Goal: Information Seeking & Learning: Check status

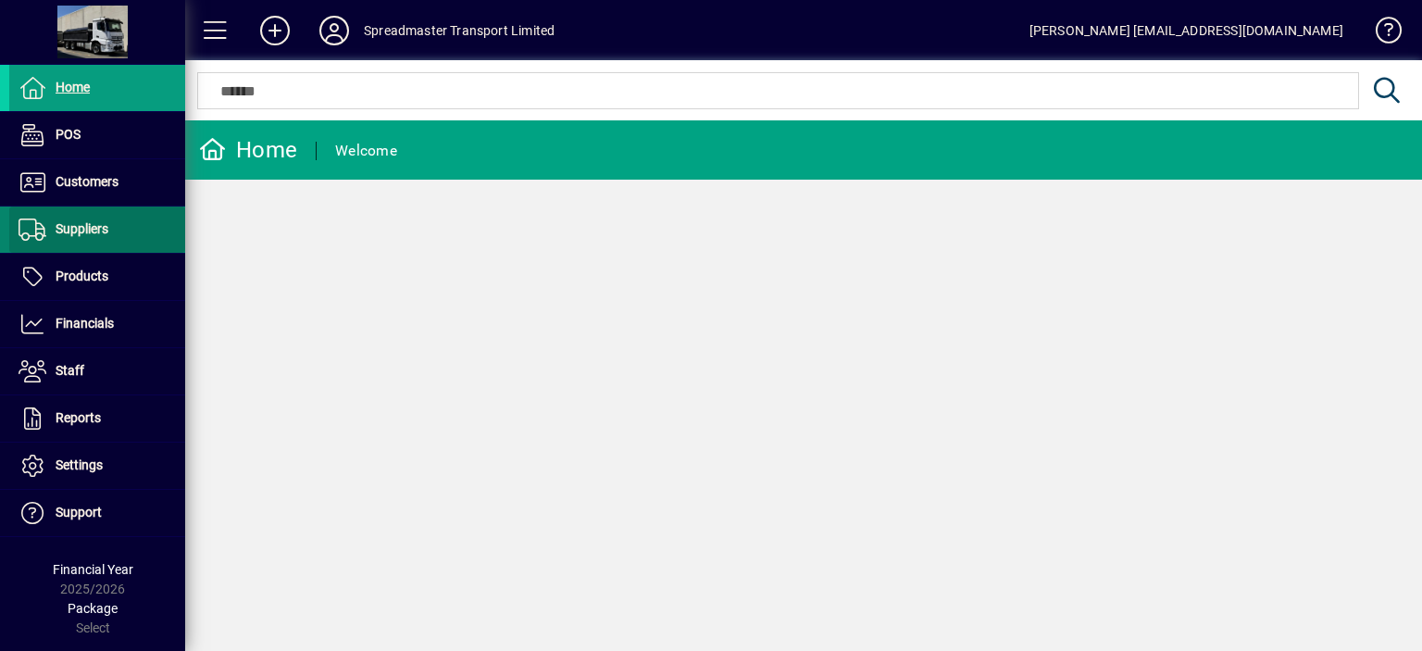
click at [96, 227] on span "Suppliers" at bounding box center [82, 228] width 53 height 15
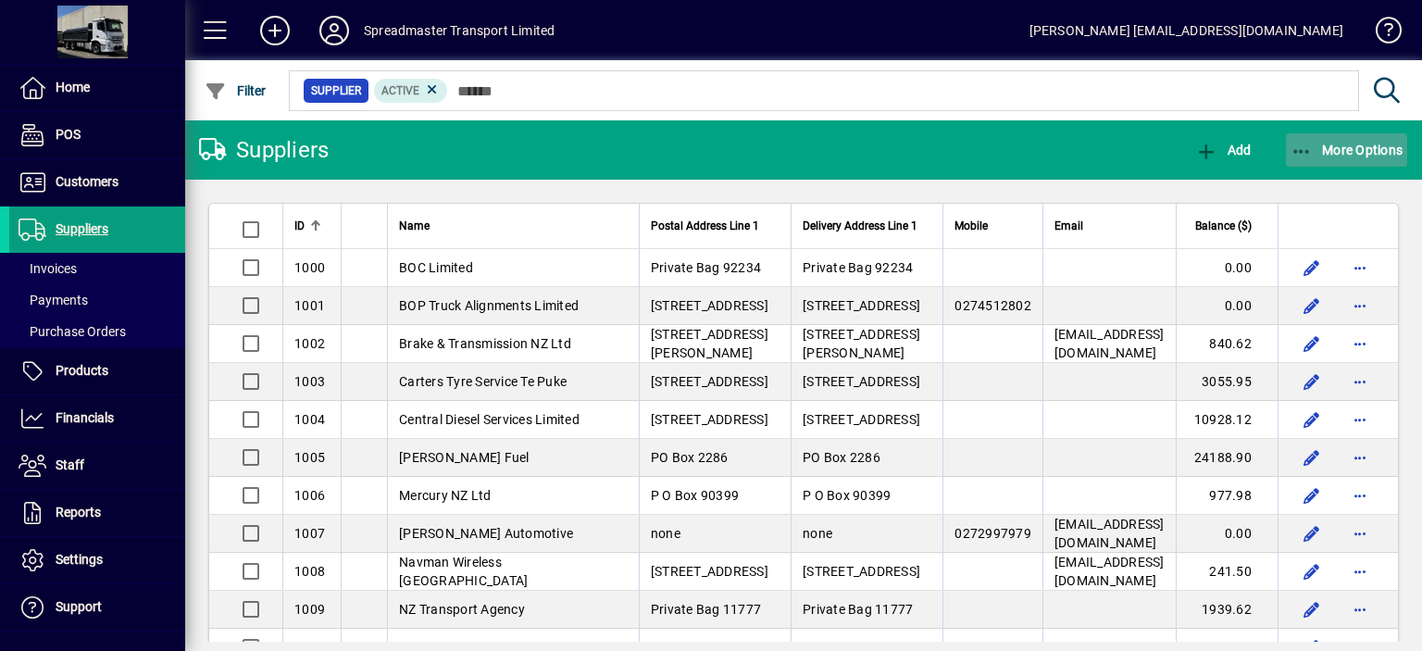
click at [1352, 148] on span "More Options" at bounding box center [1347, 150] width 113 height 15
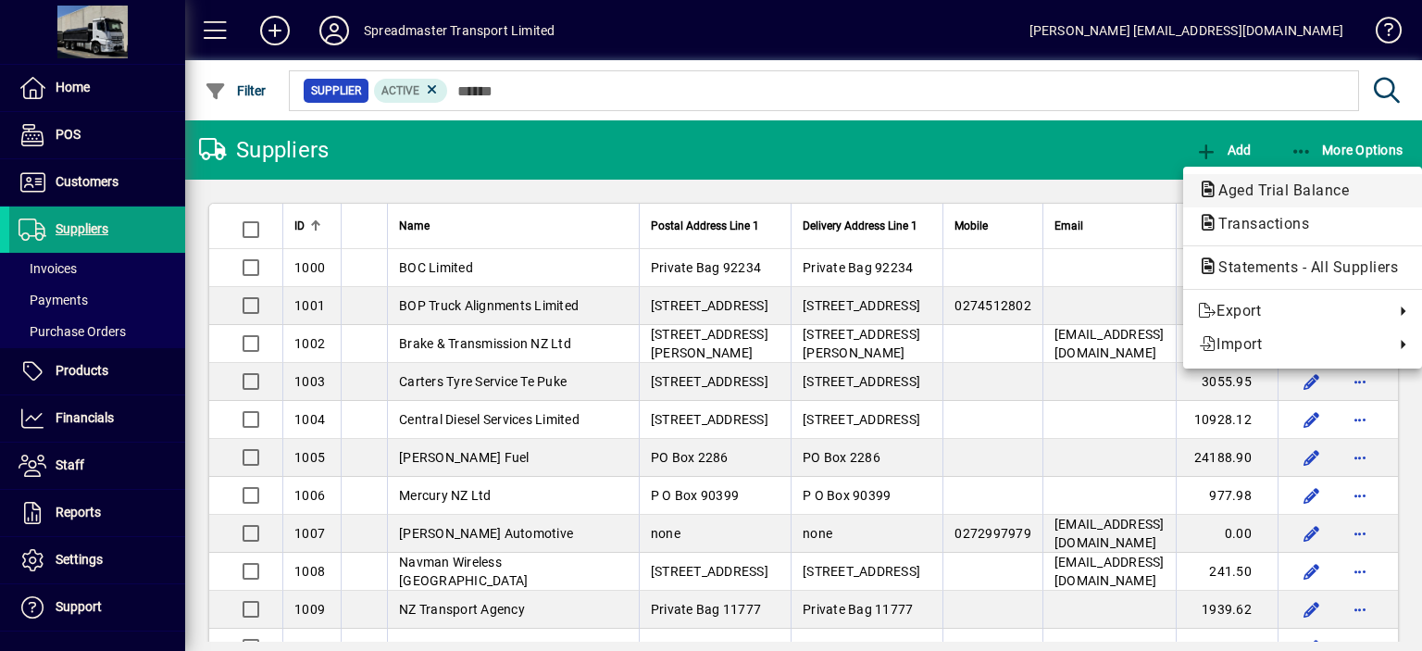
click at [1274, 187] on span "Aged Trial Balance" at bounding box center [1278, 190] width 160 height 18
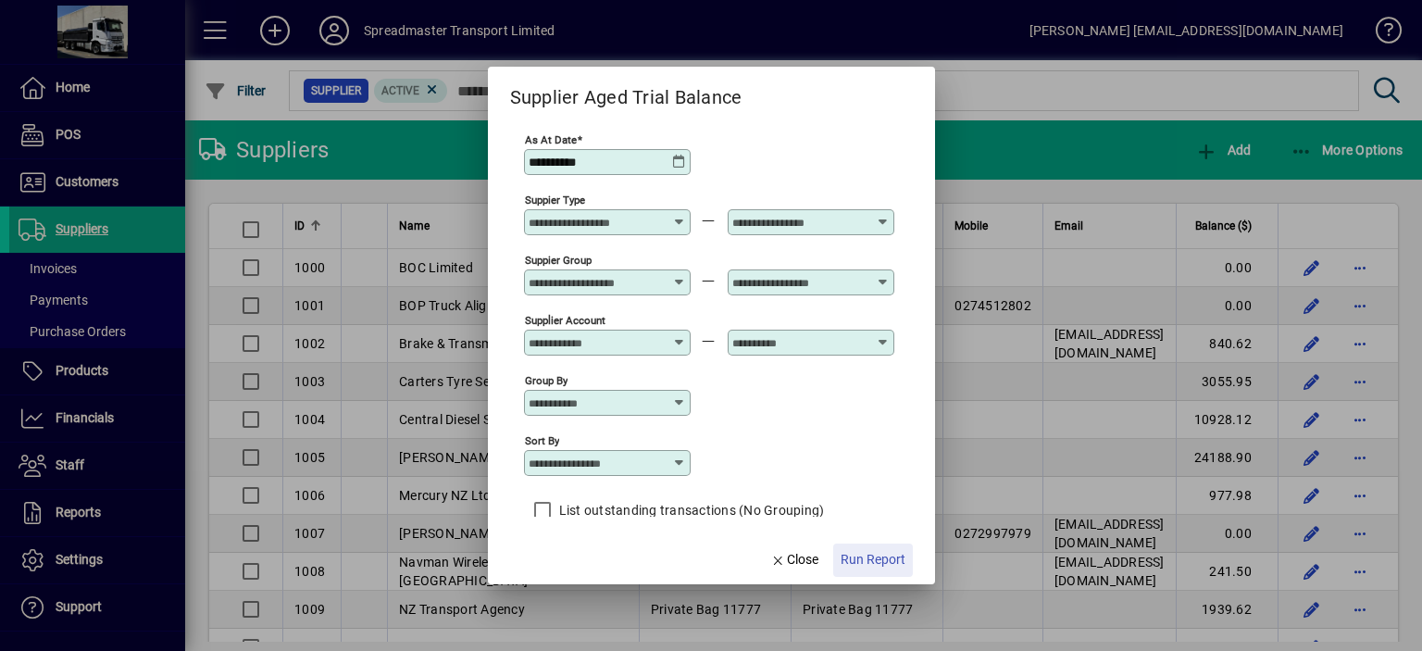
click at [858, 557] on span "Run Report" at bounding box center [873, 559] width 65 height 19
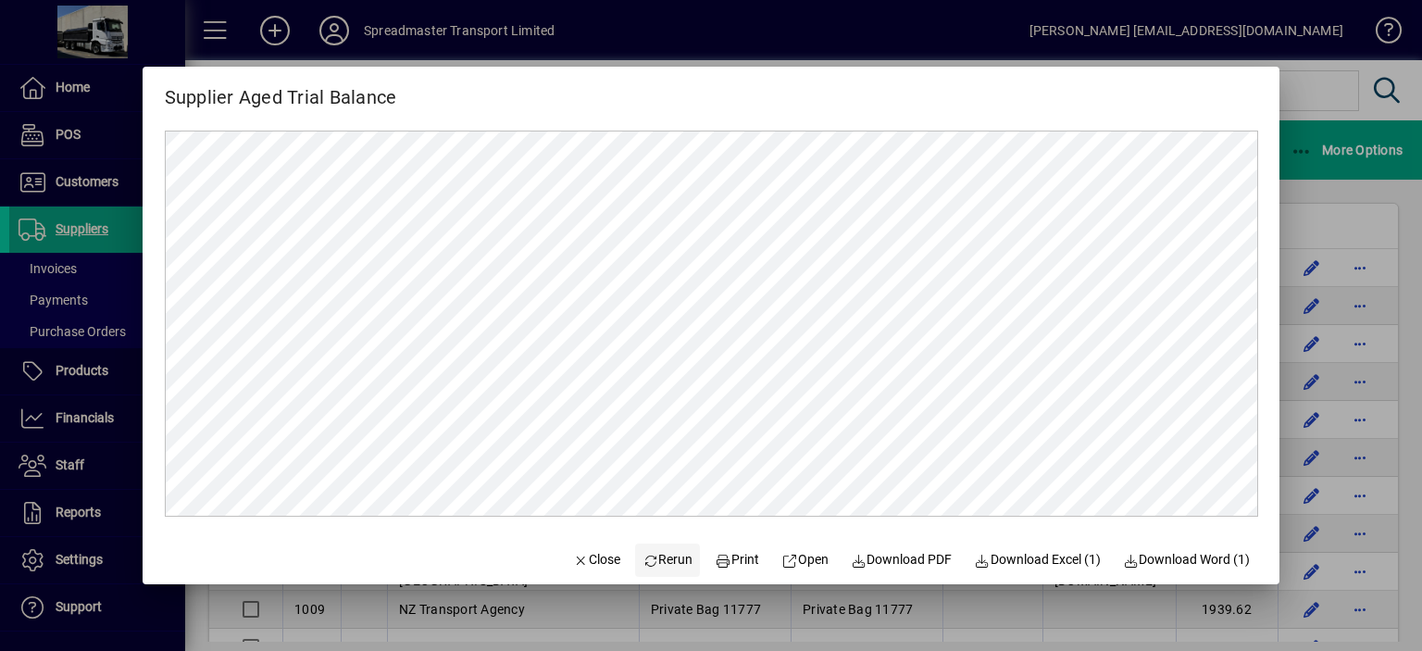
click at [656, 558] on span "Rerun" at bounding box center [668, 559] width 51 height 19
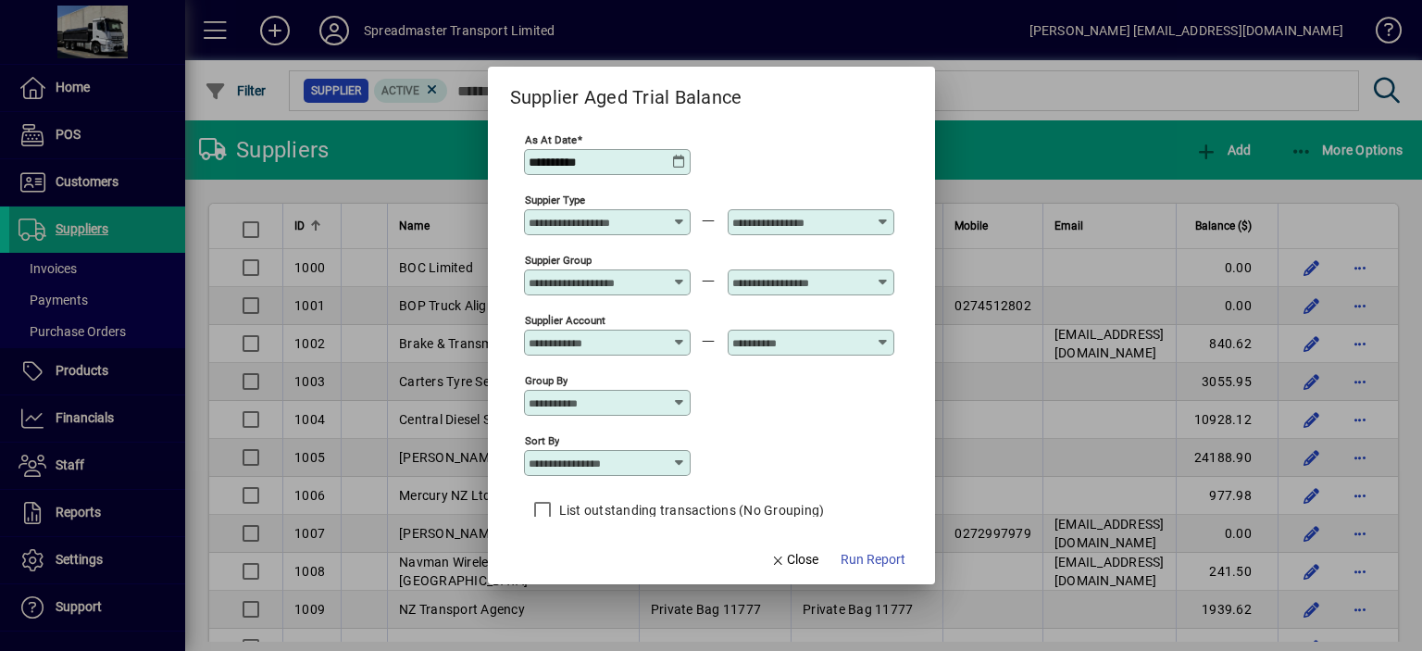
click at [680, 459] on icon at bounding box center [679, 463] width 15 height 15
click at [576, 576] on div "Supplier Name" at bounding box center [582, 576] width 89 height 19
type input "**********"
click at [852, 558] on span "Run Report" at bounding box center [873, 559] width 65 height 19
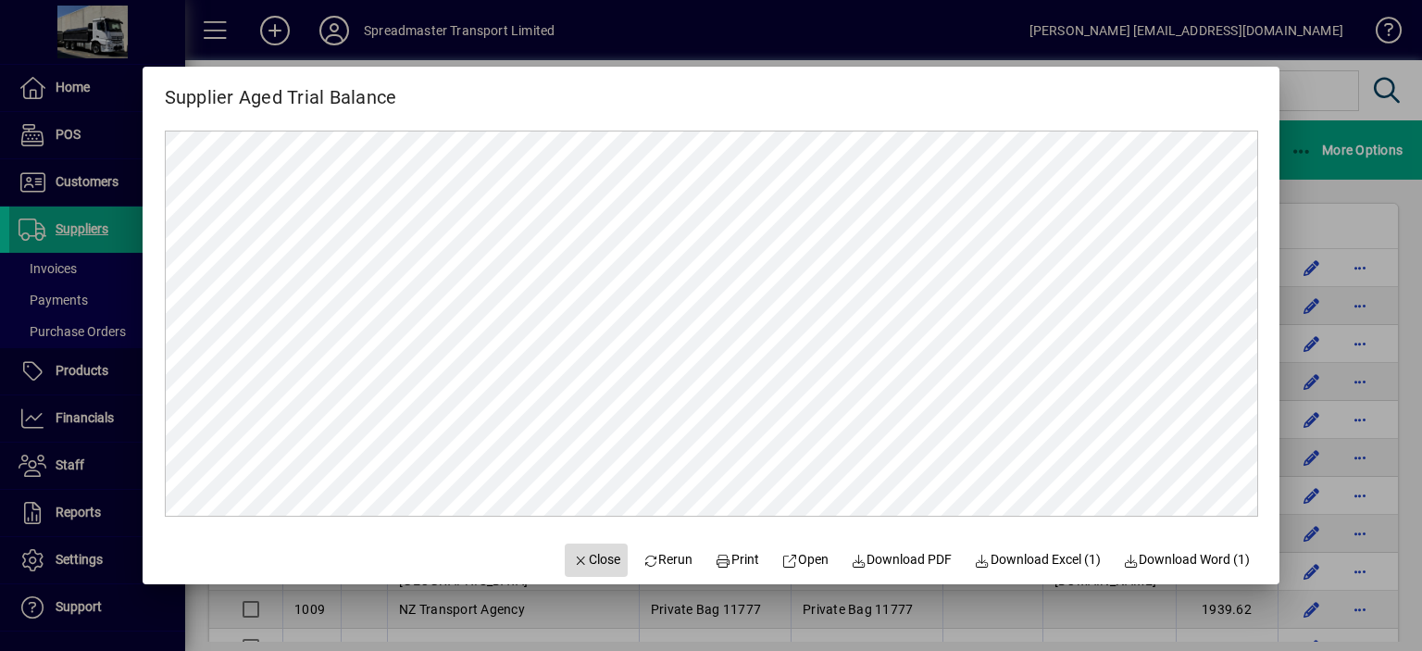
click at [594, 564] on span "Close" at bounding box center [596, 559] width 48 height 19
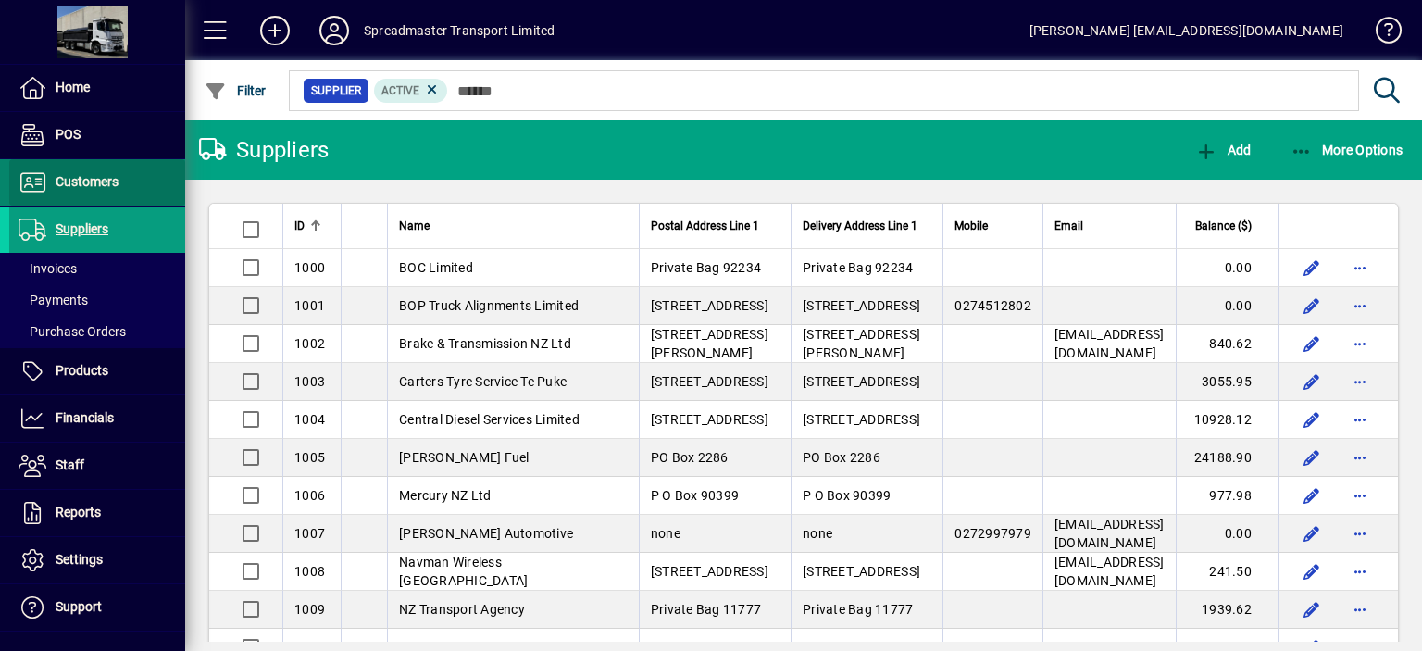
click at [110, 179] on span "Customers" at bounding box center [87, 181] width 63 height 15
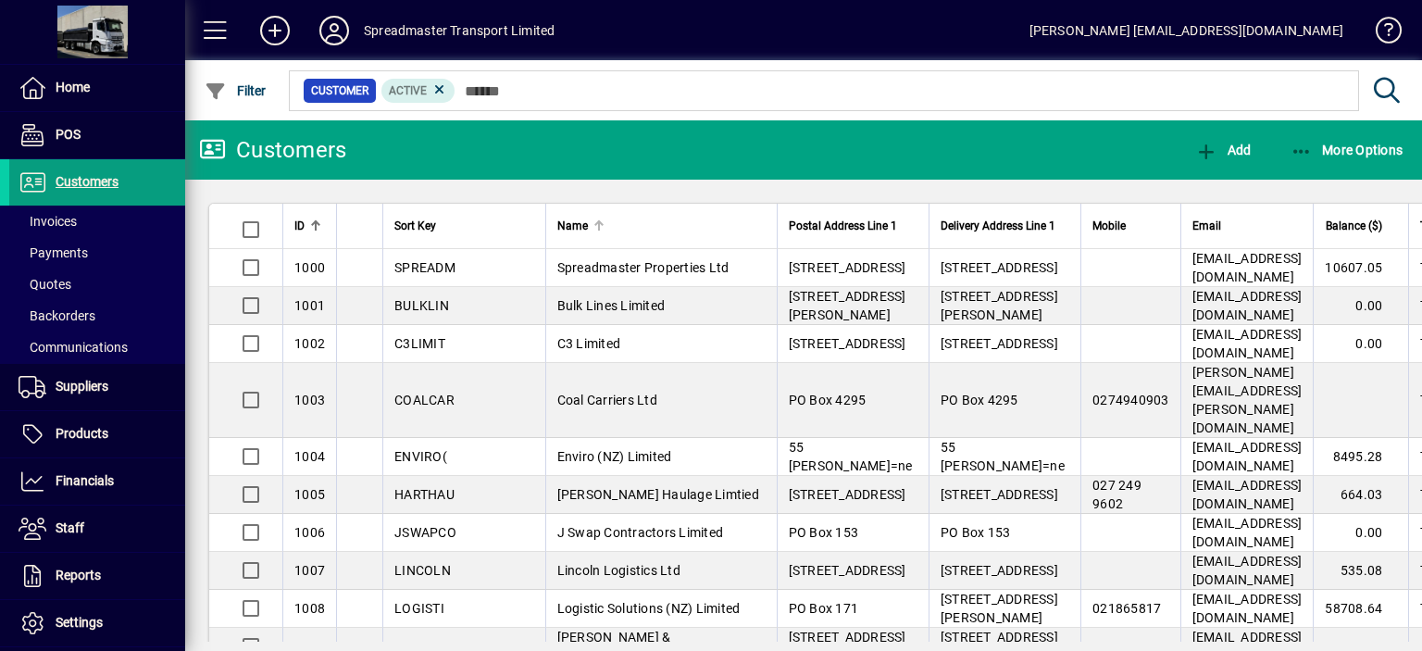
click at [594, 223] on div at bounding box center [597, 223] width 6 height 6
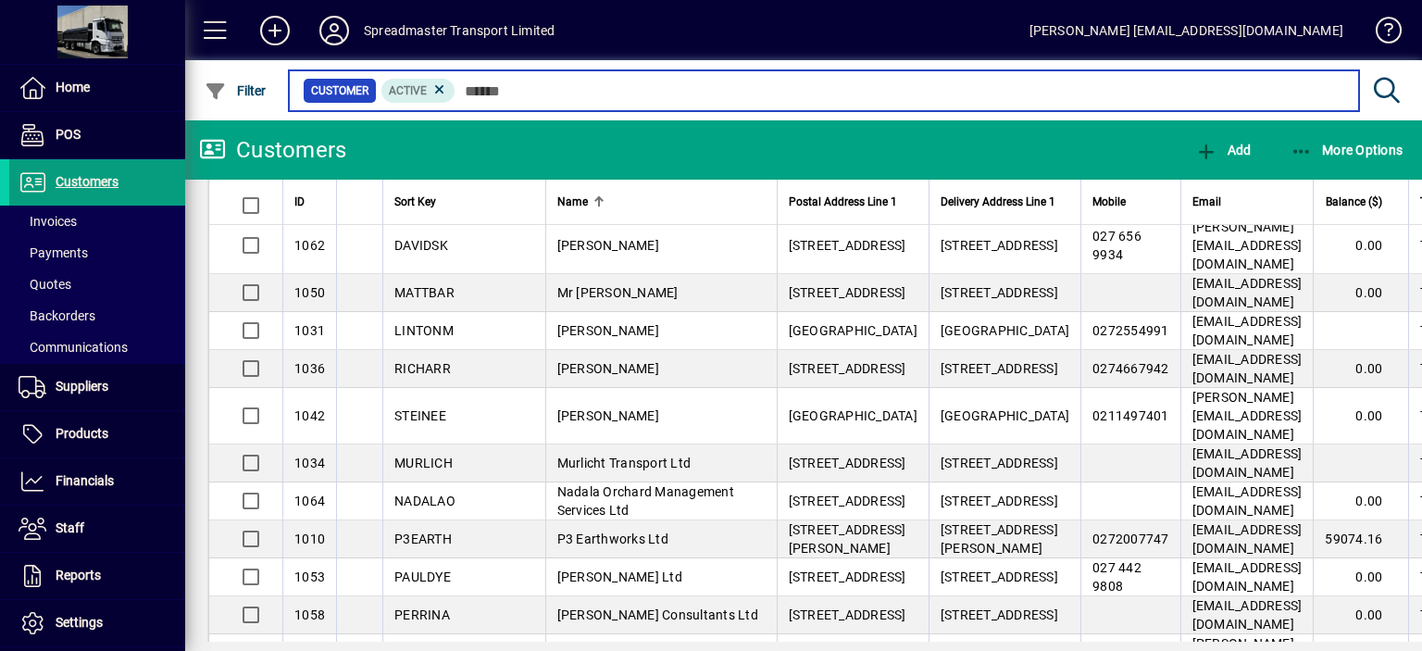
scroll to position [1852, 0]
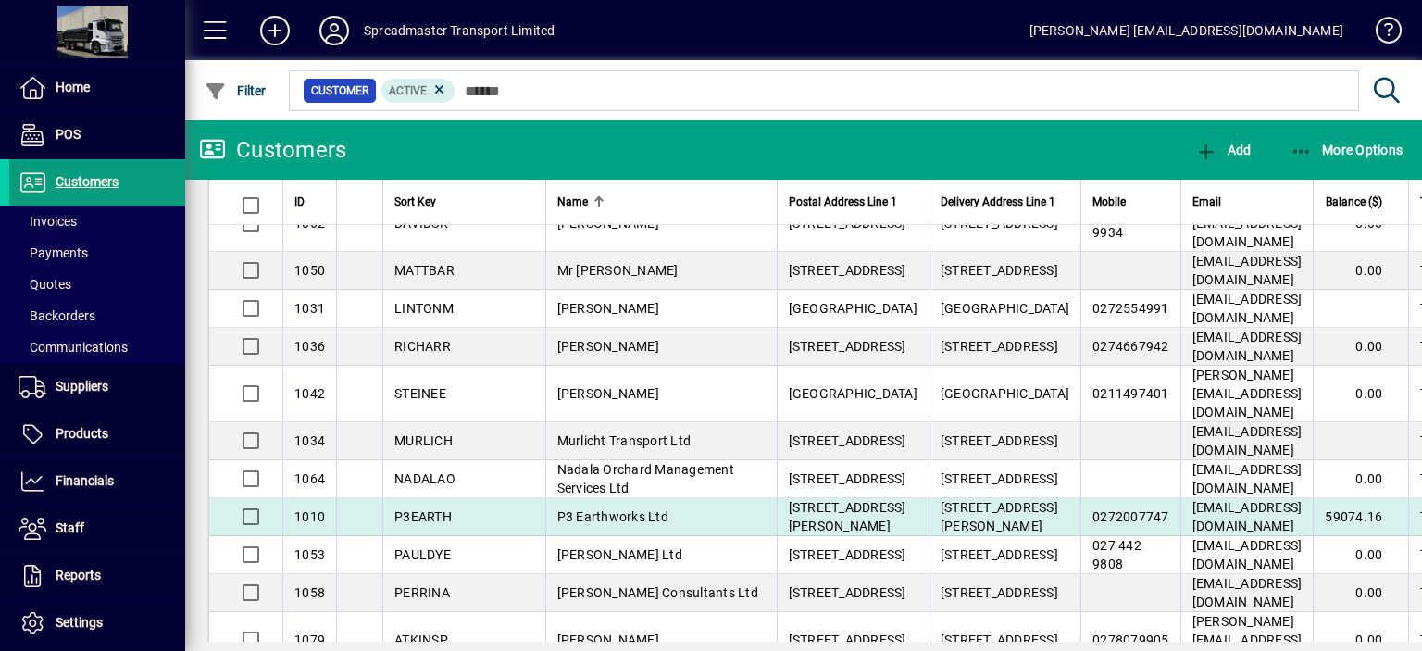
click at [557, 509] on span "P3 Earthworks Ltd" at bounding box center [612, 516] width 111 height 15
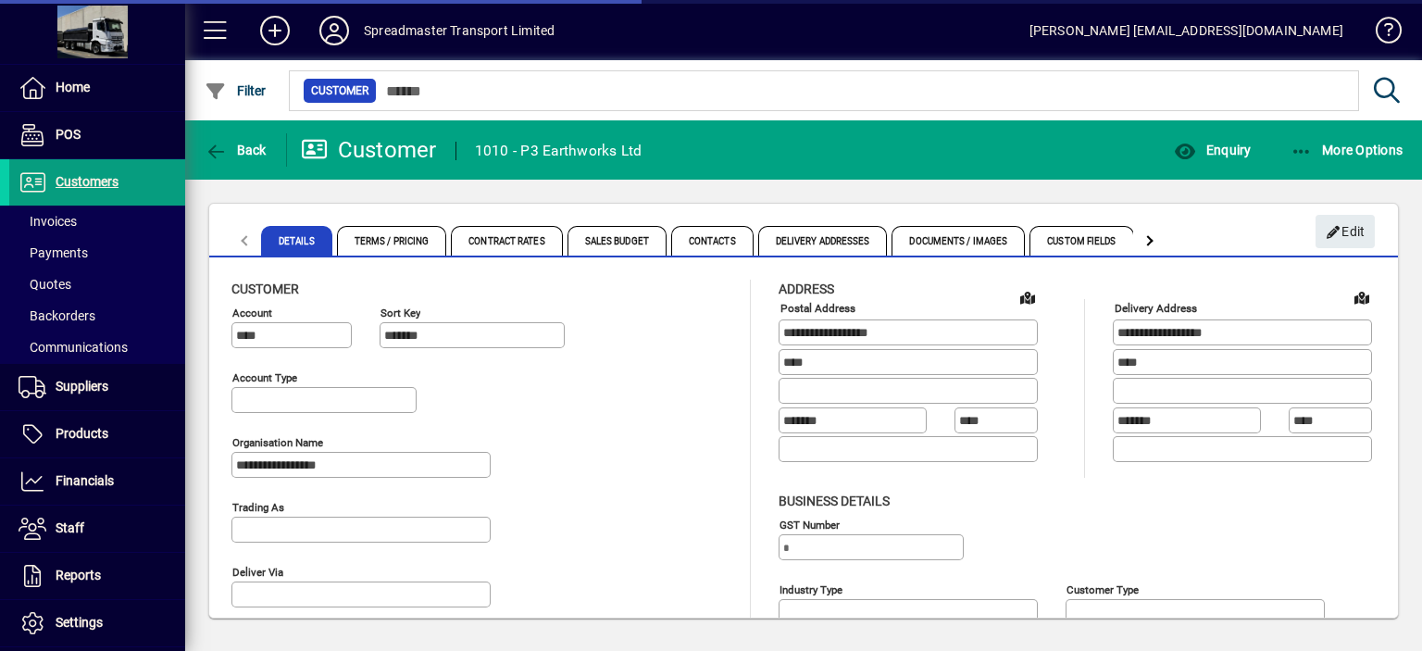
type input "**********"
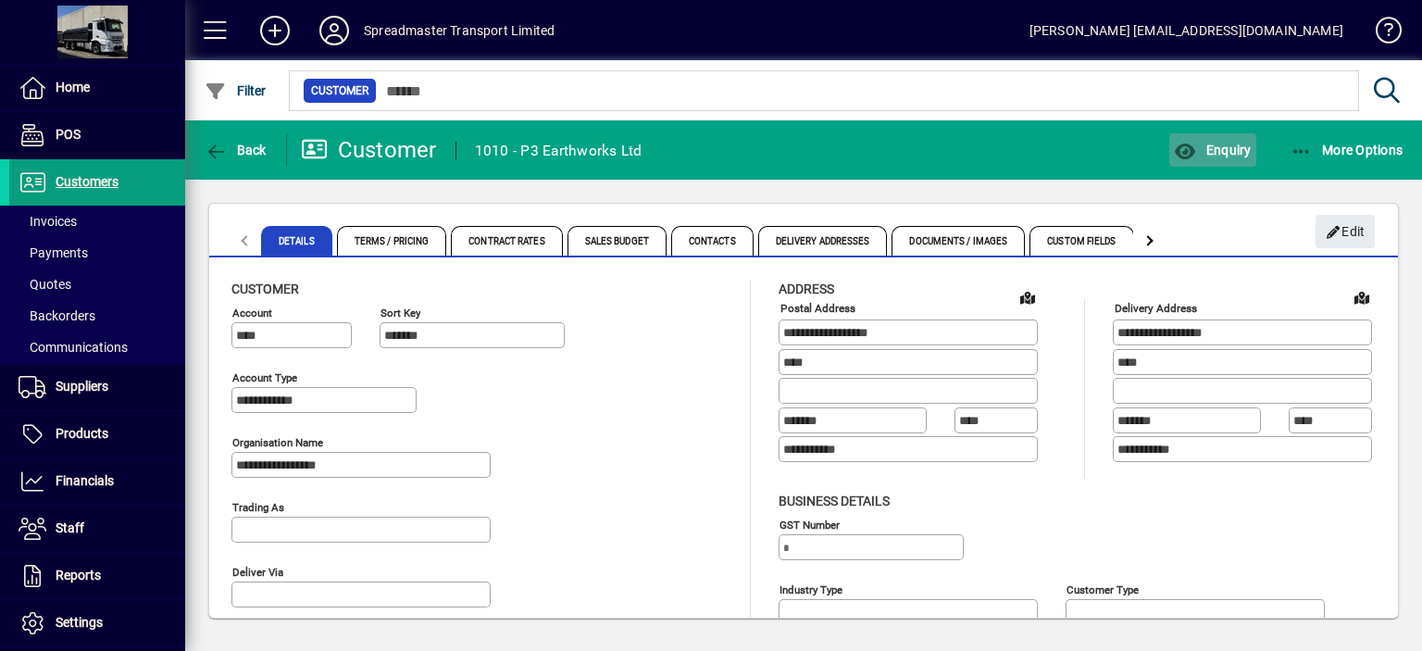
click at [1228, 151] on span "Enquiry" at bounding box center [1212, 150] width 77 height 15
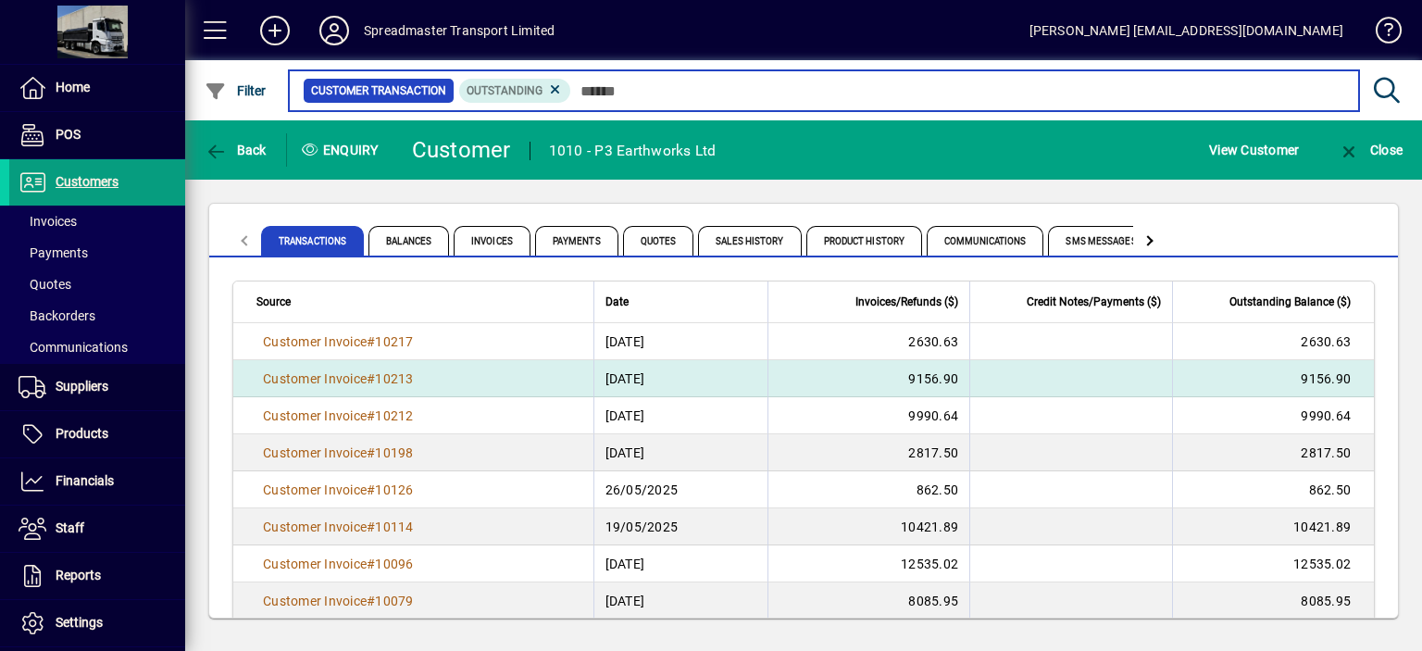
scroll to position [61, 0]
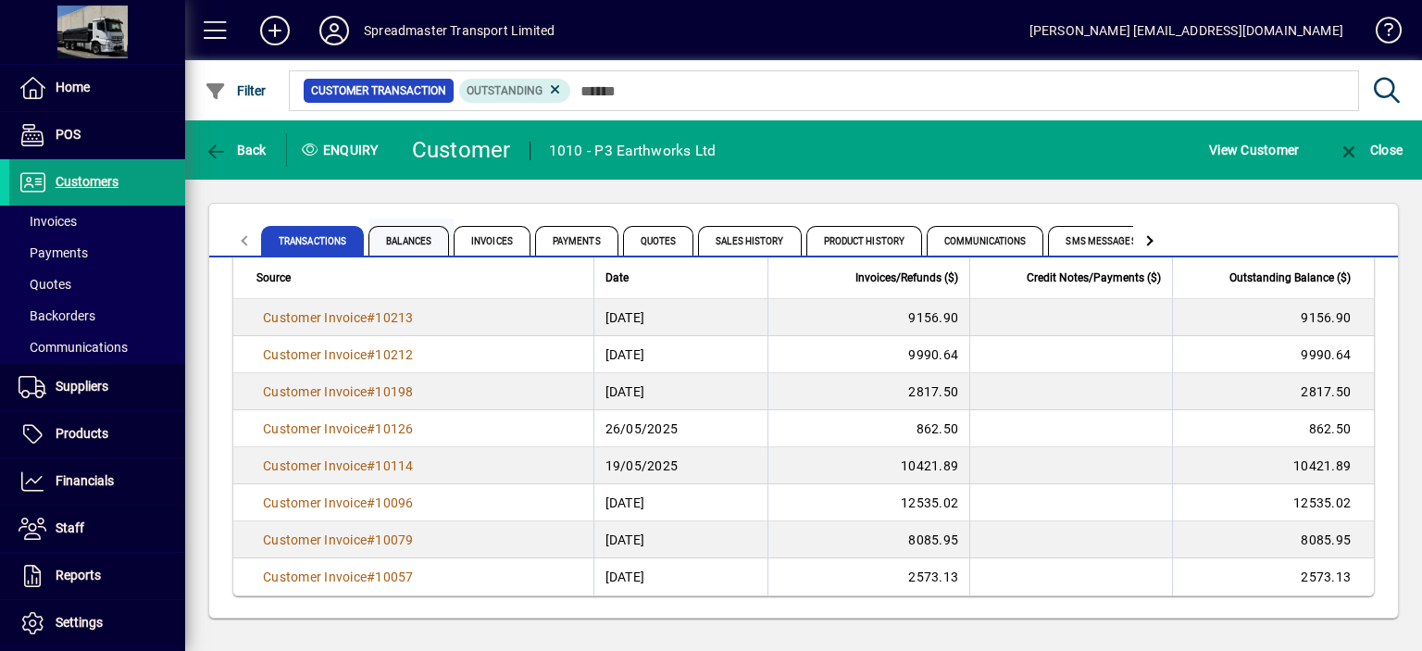
click at [419, 244] on span "Balances" at bounding box center [409, 241] width 81 height 30
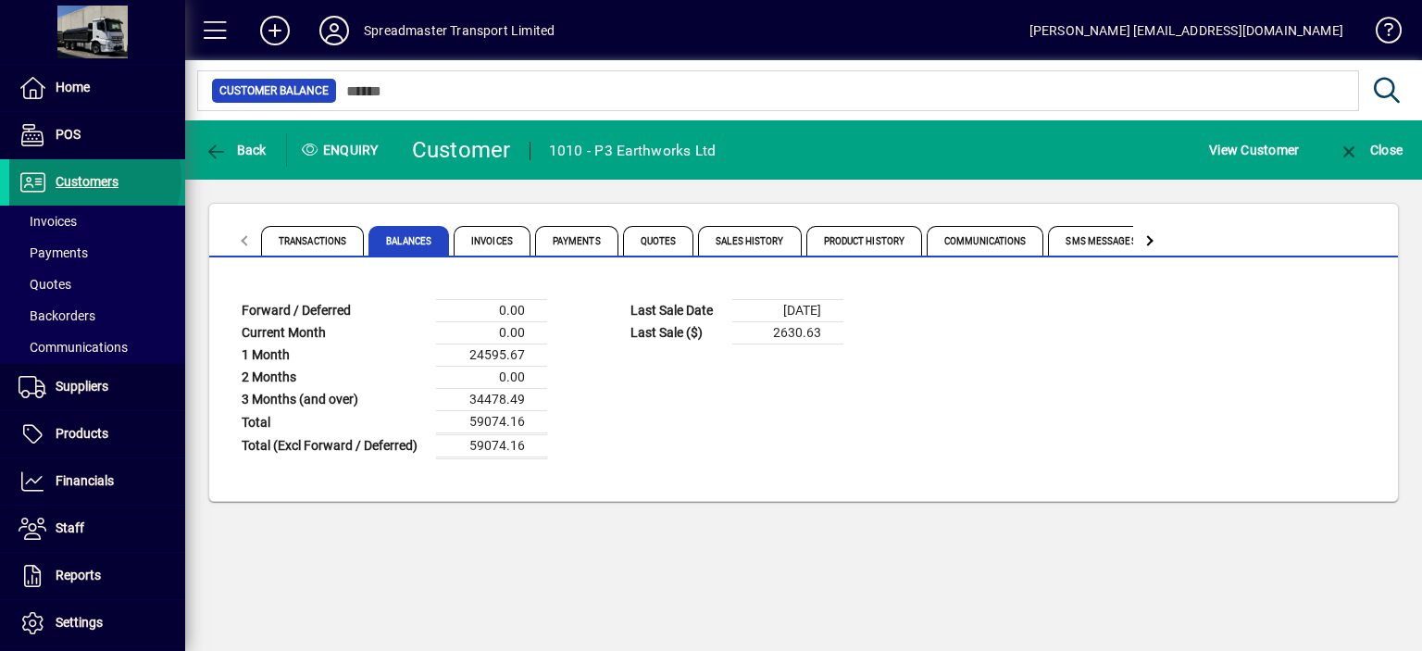
click at [93, 178] on span "Customers" at bounding box center [87, 181] width 63 height 15
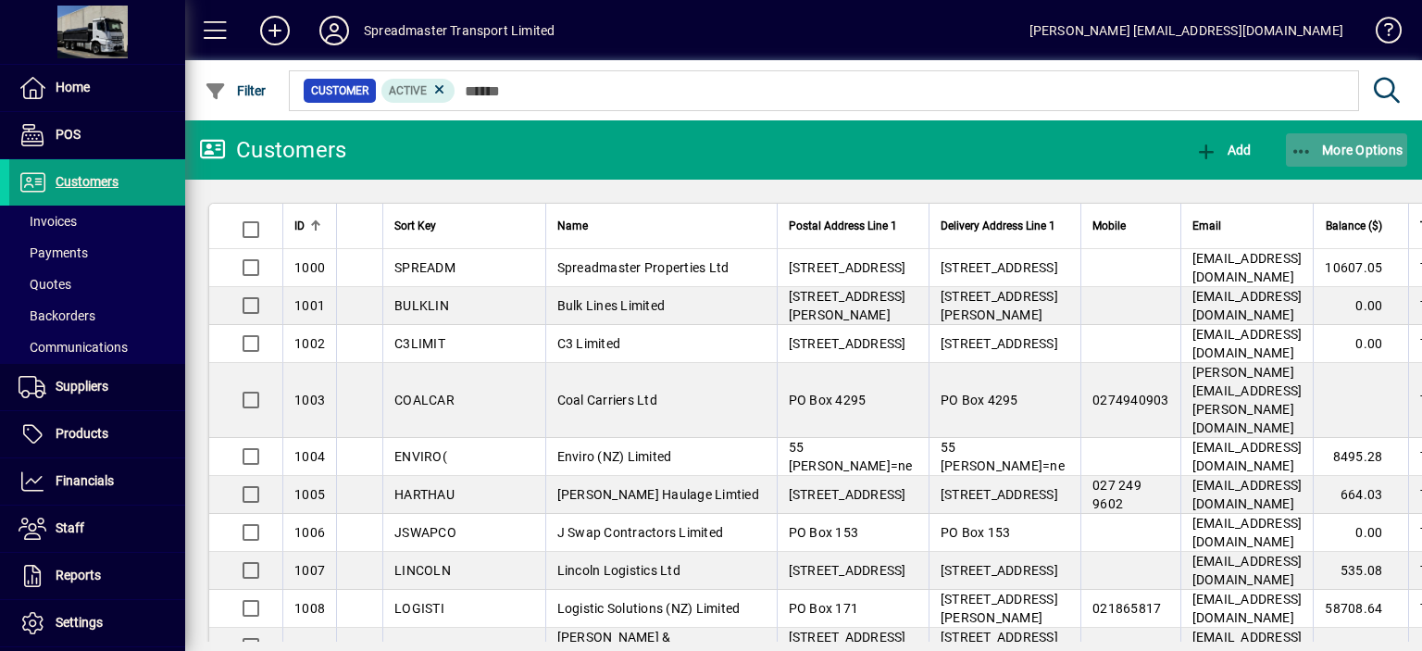
click at [1352, 151] on span "More Options" at bounding box center [1347, 150] width 113 height 15
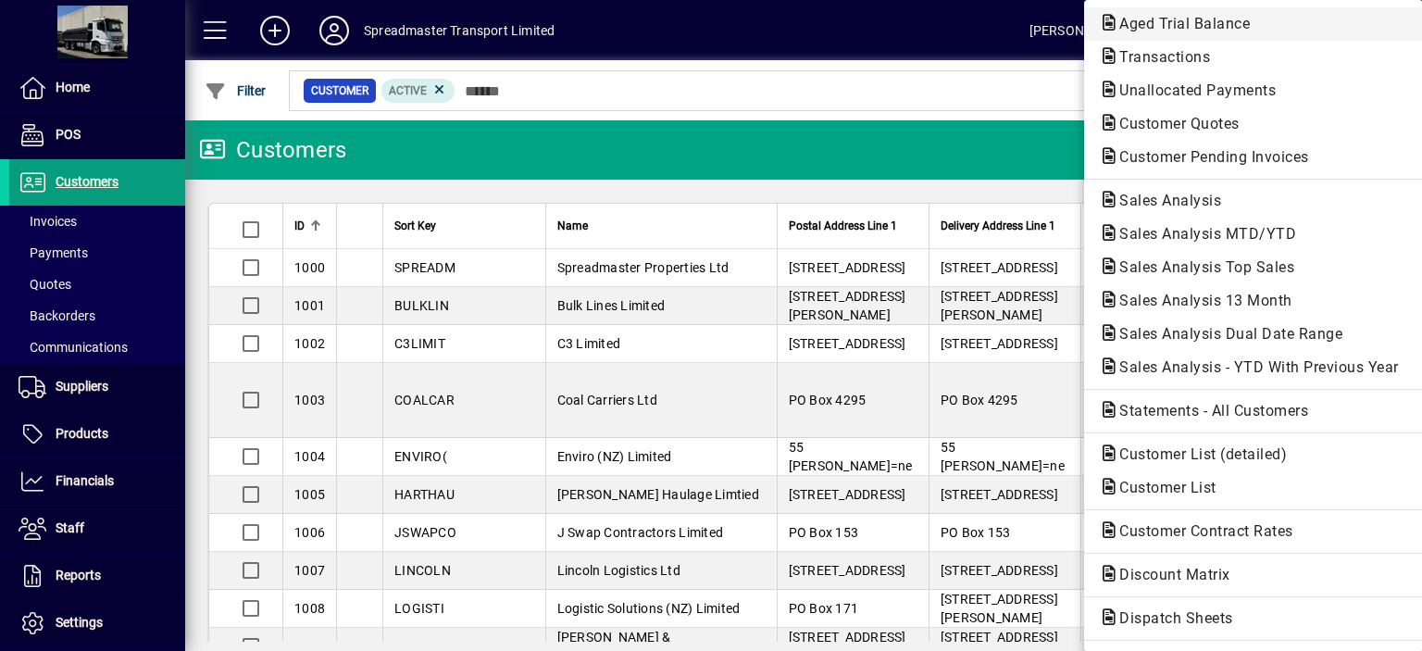
click at [1157, 27] on span "Aged Trial Balance" at bounding box center [1179, 24] width 160 height 18
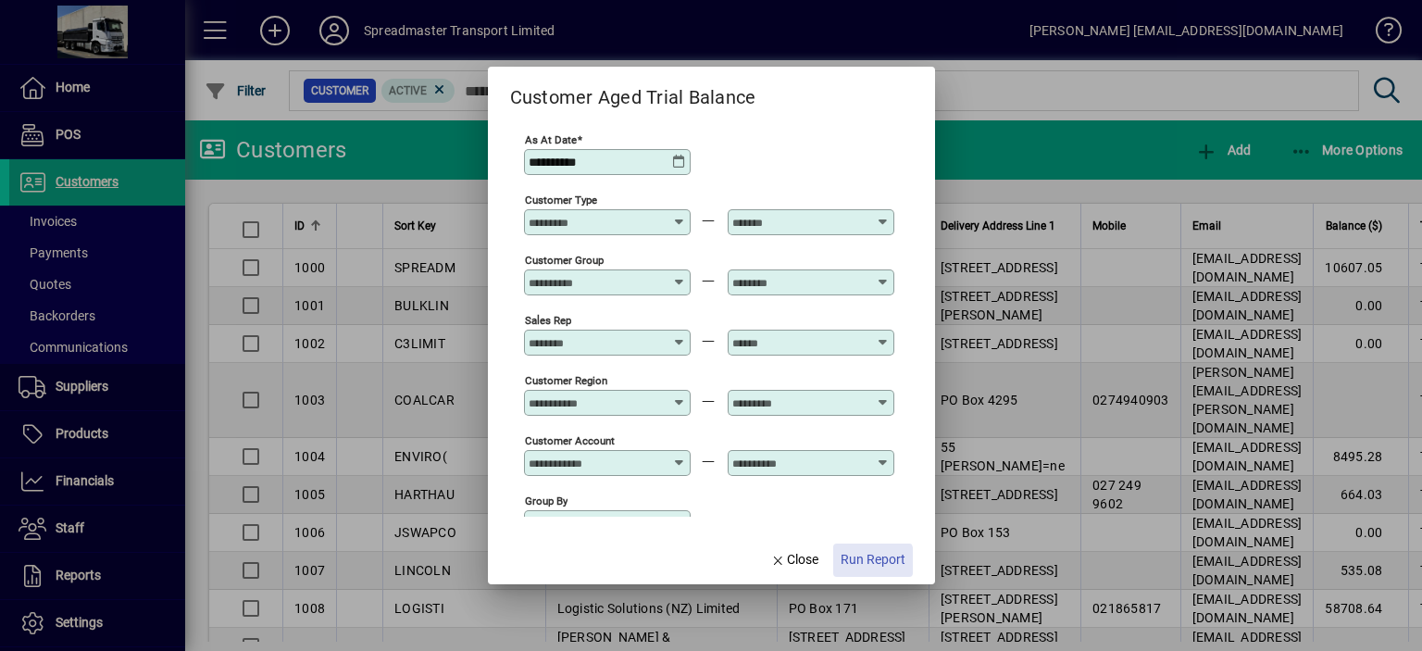
click at [867, 561] on span "Run Report" at bounding box center [873, 559] width 65 height 19
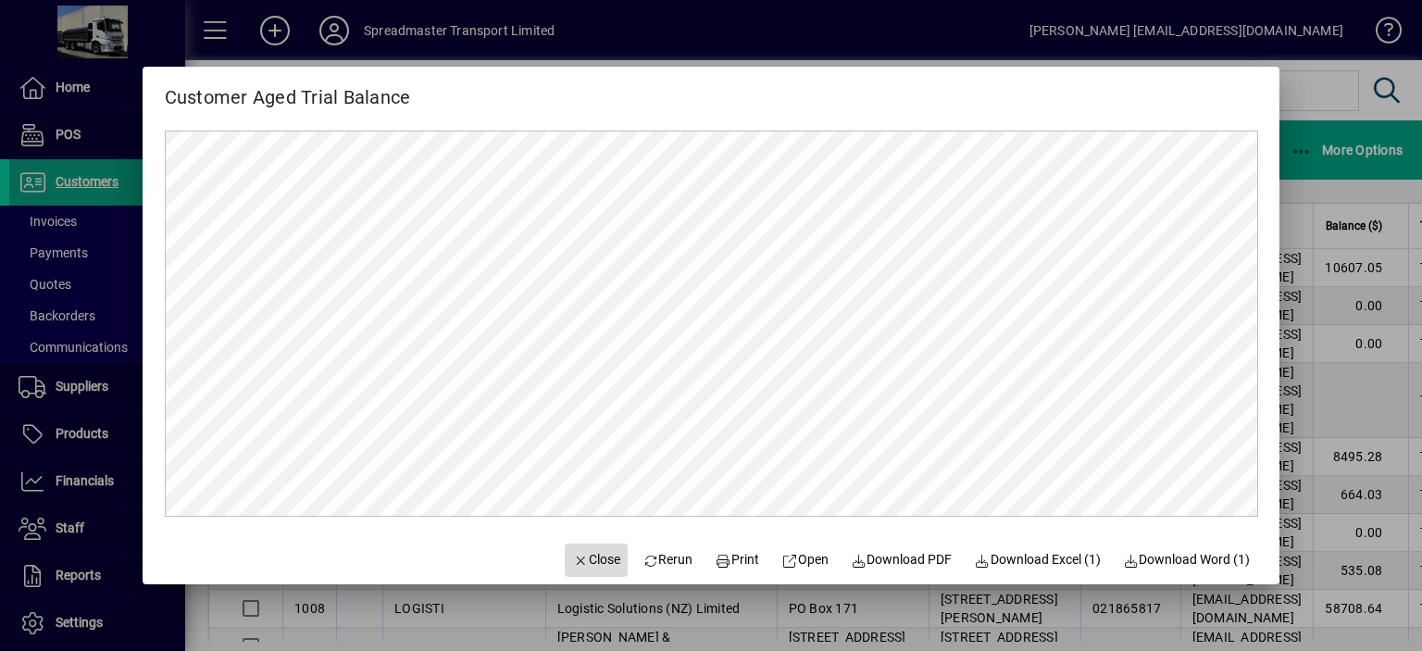
click at [585, 562] on span "Close" at bounding box center [596, 559] width 48 height 19
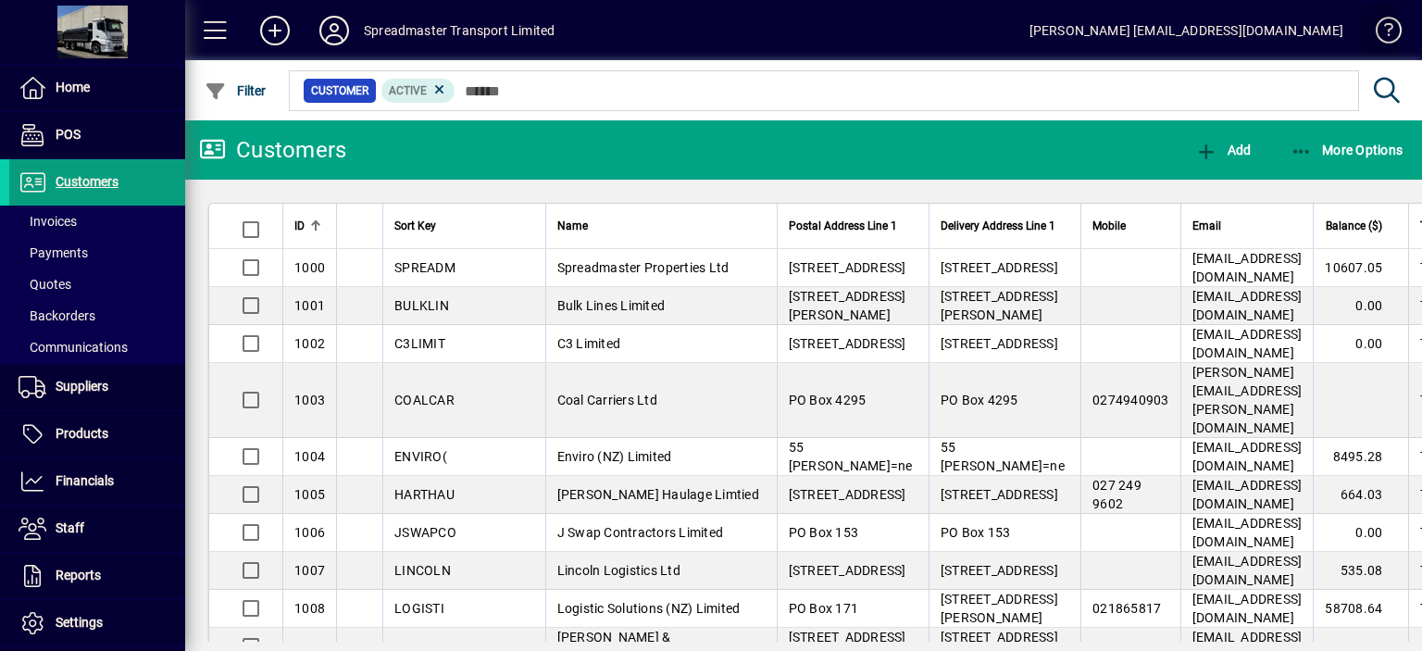
click at [1393, 28] on span at bounding box center [1380, 34] width 44 height 44
